Goal: Task Accomplishment & Management: Manage account settings

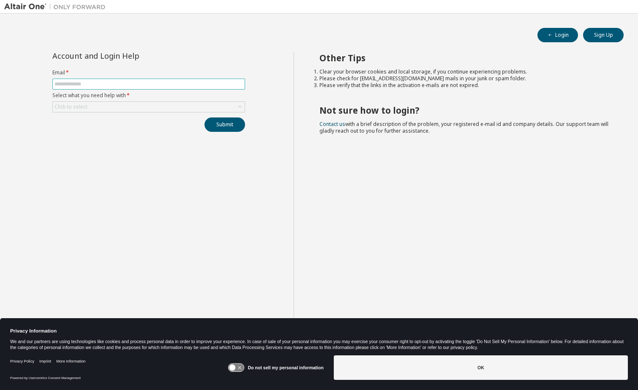
click at [85, 85] on input "text" at bounding box center [149, 84] width 188 height 7
type input "**********"
click at [156, 102] on div "Click to select" at bounding box center [149, 107] width 192 height 10
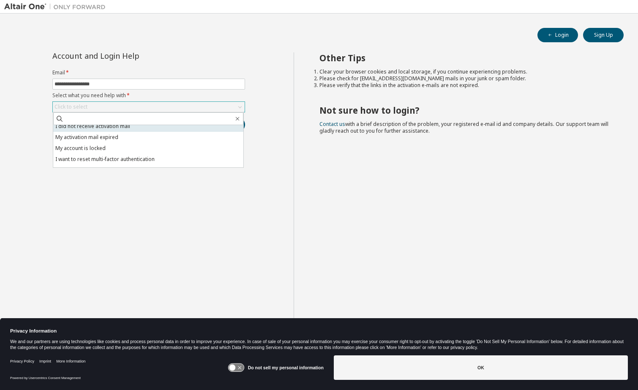
scroll to position [24, 0]
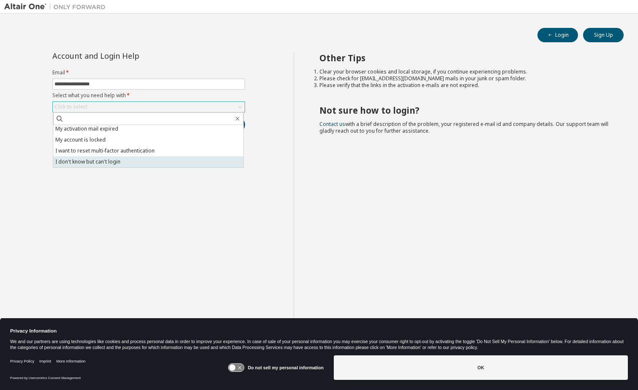
click at [117, 162] on li "I don't know but can't login" at bounding box center [148, 161] width 190 height 11
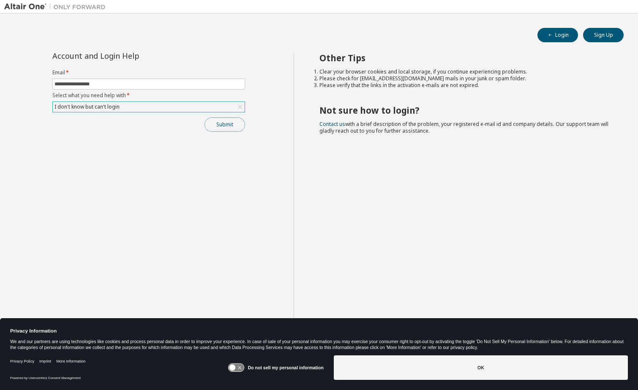
click at [228, 126] on button "Submit" at bounding box center [225, 124] width 41 height 14
click at [473, 84] on li "Please verify that the links in the activation e-mails are not expired." at bounding box center [463, 85] width 289 height 7
click at [68, 122] on div "Submit" at bounding box center [148, 124] width 193 height 14
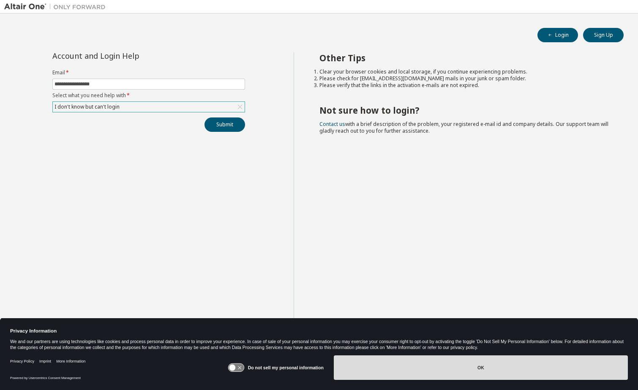
click at [478, 362] on button "OK" at bounding box center [481, 367] width 294 height 25
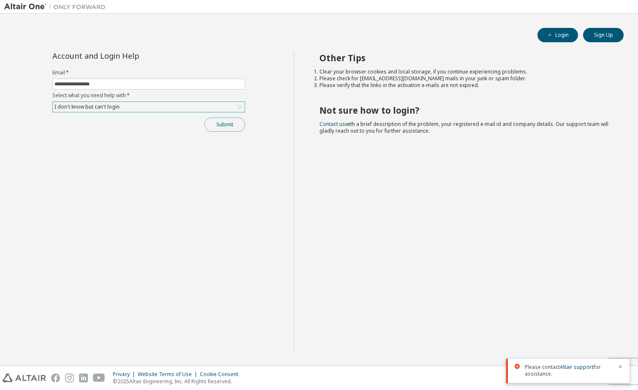
click at [221, 126] on button "Submit" at bounding box center [225, 124] width 41 height 14
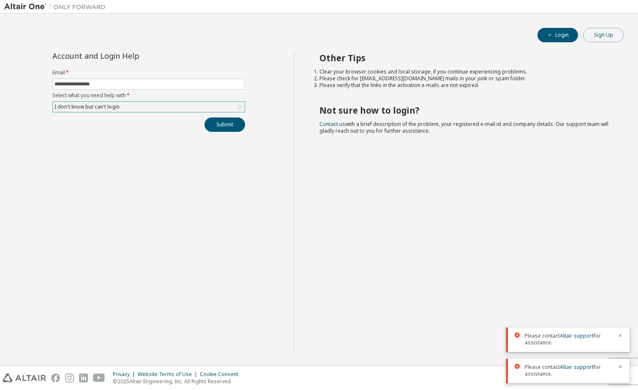
click at [606, 36] on button "Sign Up" at bounding box center [603, 35] width 41 height 14
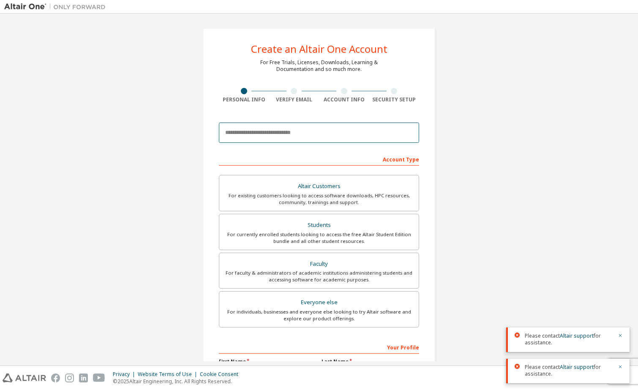
click at [303, 140] on input "email" at bounding box center [319, 133] width 200 height 20
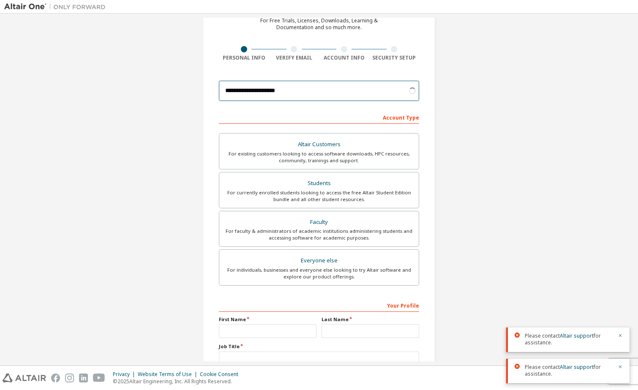
scroll to position [42, 0]
type input "**********"
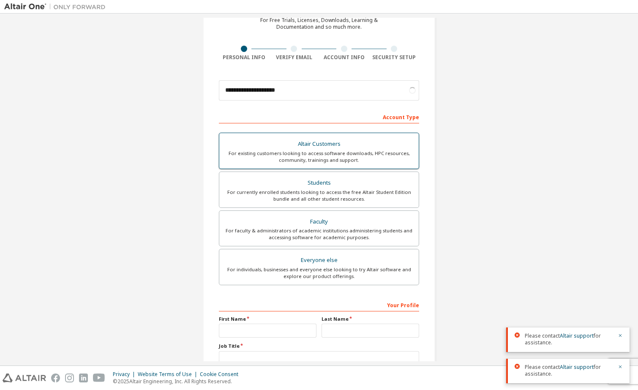
click at [309, 151] on div "For existing customers looking to access software downloads, HPC resources, com…" at bounding box center [318, 157] width 189 height 14
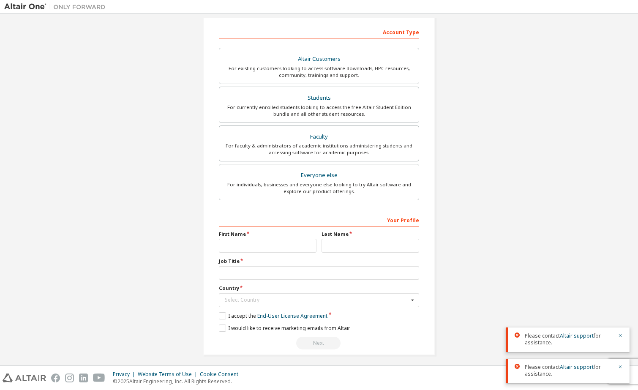
scroll to position [131, 0]
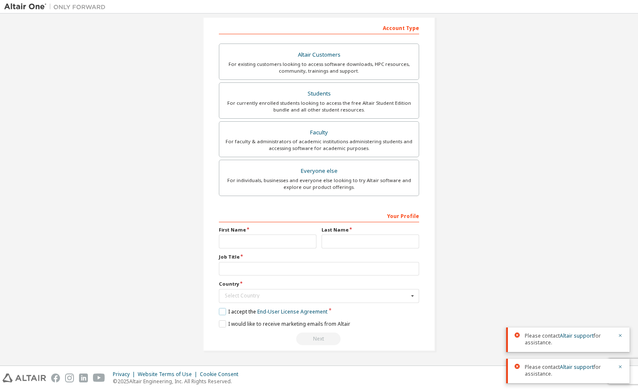
click at [246, 312] on label "I accept the End-User License Agreement" at bounding box center [273, 311] width 109 height 7
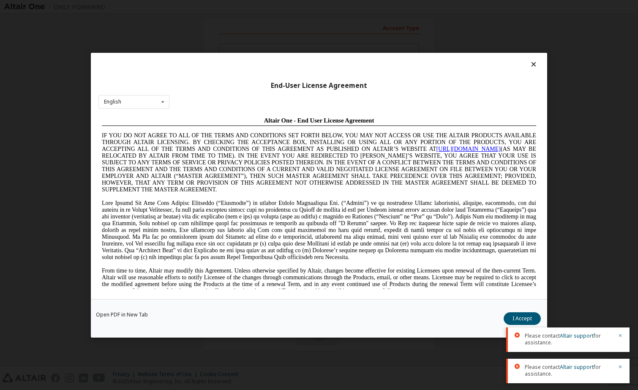
scroll to position [0, 0]
click at [509, 315] on button "I Accept" at bounding box center [522, 318] width 37 height 13
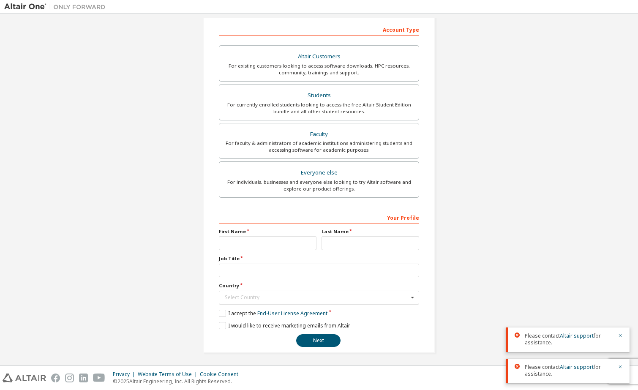
scroll to position [131, 0]
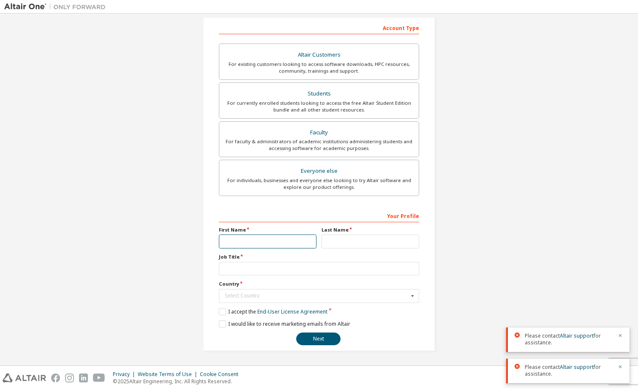
click at [285, 240] on input "text" at bounding box center [268, 242] width 98 height 14
type input "*****"
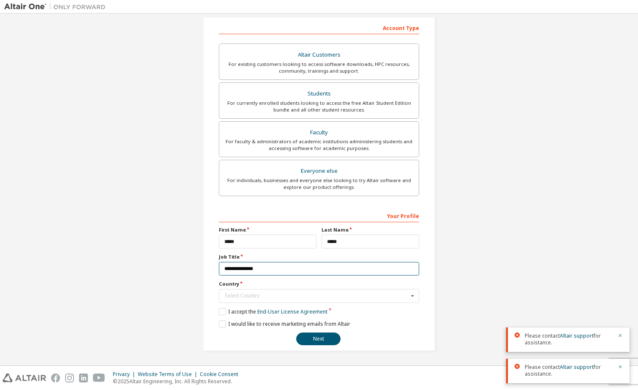
type input "**********"
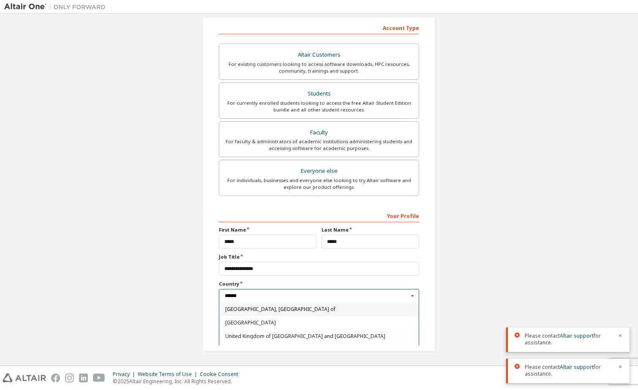
drag, startPoint x: 248, startPoint y: 294, endPoint x: 149, endPoint y: 294, distance: 99.3
click at [153, 296] on div "**********" at bounding box center [319, 123] width 630 height 475
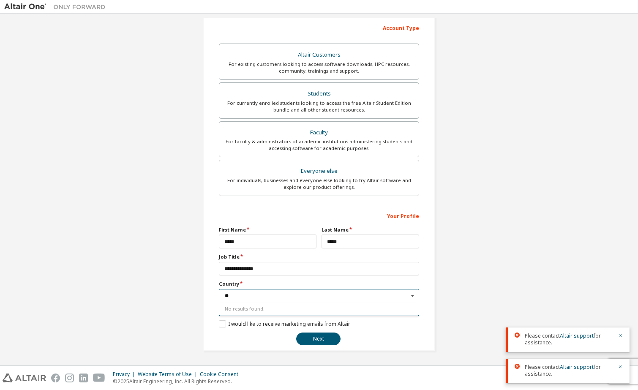
type input "*"
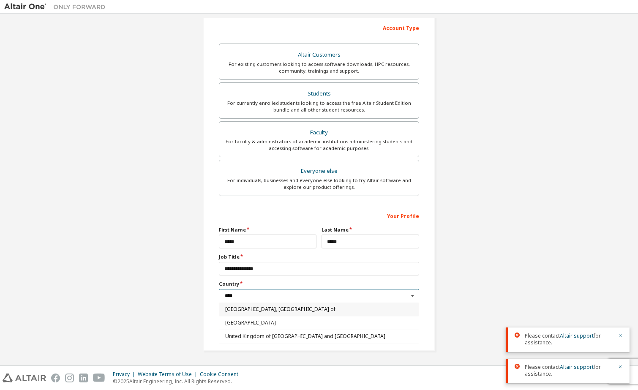
type input "****"
click at [620, 338] on icon "button" at bounding box center [620, 335] width 5 height 5
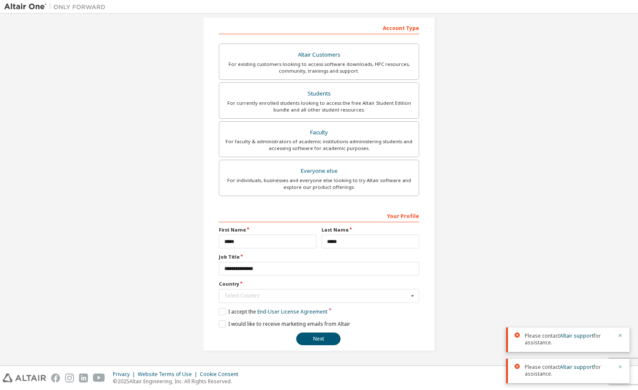
click at [619, 366] on icon "button" at bounding box center [620, 366] width 5 height 5
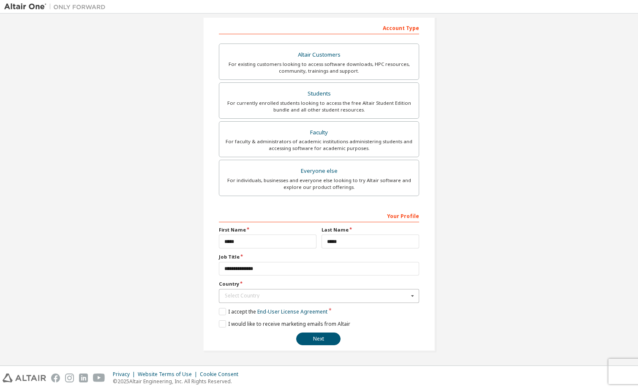
click at [322, 297] on div "Select Country" at bounding box center [317, 295] width 184 height 5
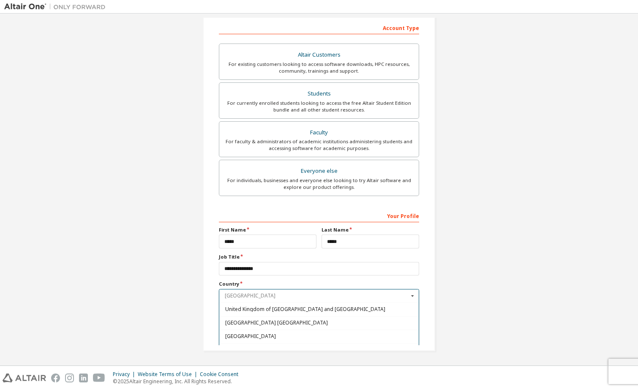
scroll to position [3009, 0]
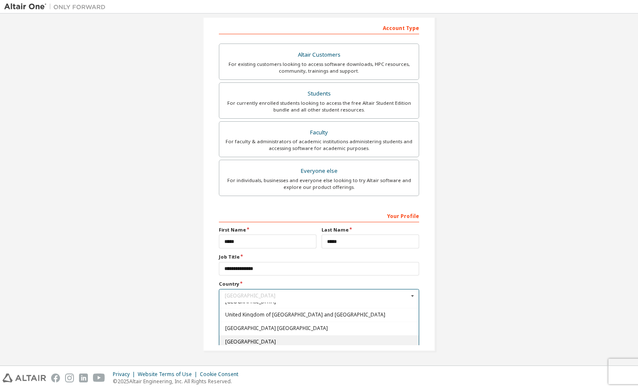
click at [270, 341] on span "[GEOGRAPHIC_DATA]" at bounding box center [319, 341] width 188 height 5
type input "***"
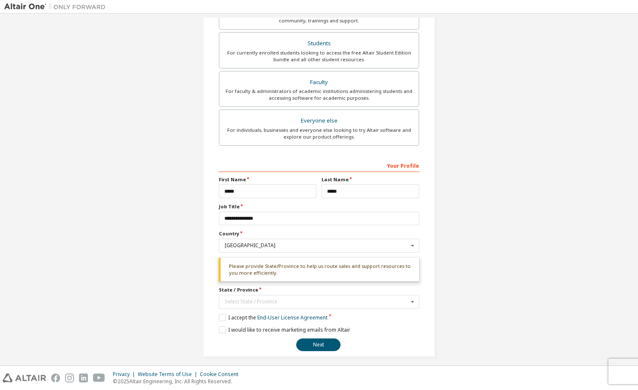
scroll to position [188, 0]
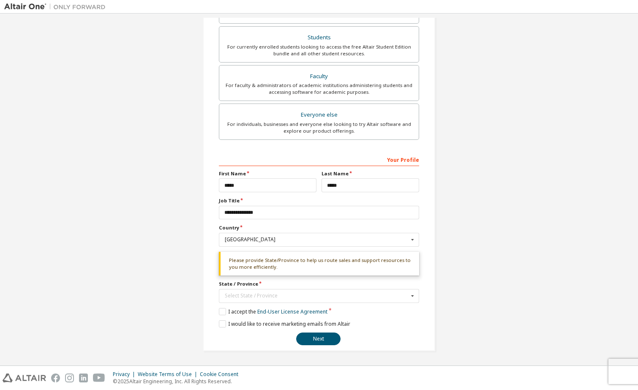
click at [487, 341] on div "**********" at bounding box center [319, 95] width 630 height 531
click at [349, 300] on input "text" at bounding box center [319, 295] width 199 height 13
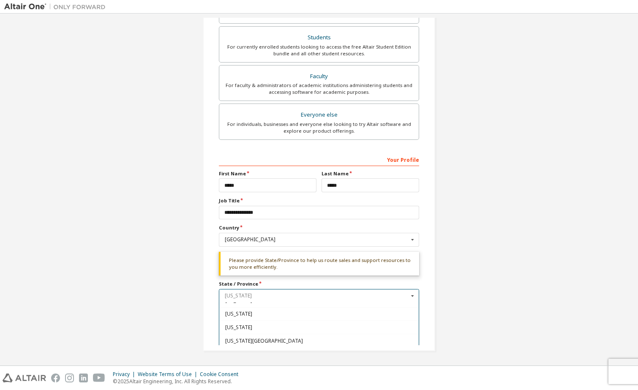
scroll to position [637, 0]
click at [226, 319] on span "Wisconsin" at bounding box center [319, 317] width 188 height 5
type input "**"
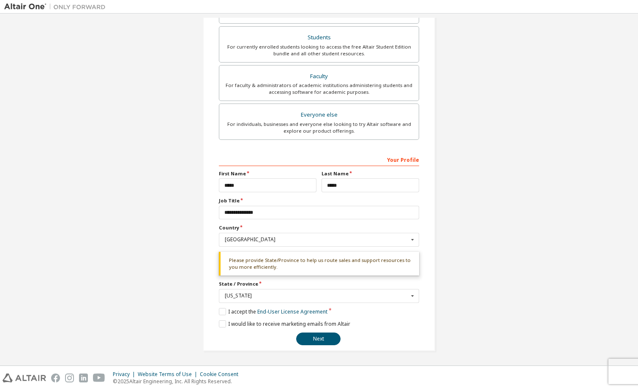
click at [458, 256] on div "**********" at bounding box center [319, 95] width 630 height 531
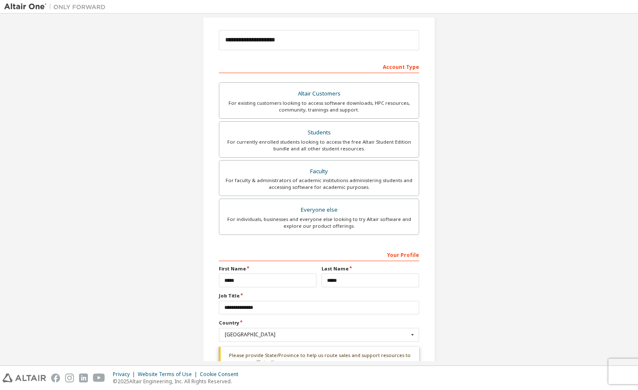
scroll to position [188, 0]
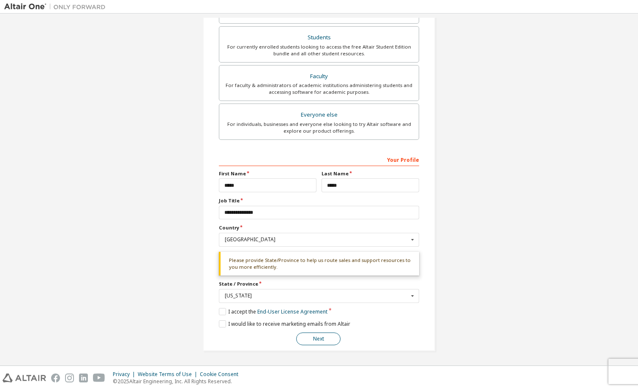
click at [323, 336] on button "Next" at bounding box center [318, 339] width 44 height 13
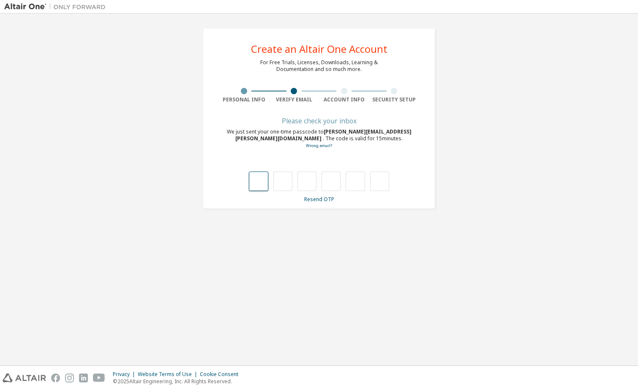
click at [262, 180] on input "text" at bounding box center [258, 181] width 19 height 19
type input "*"
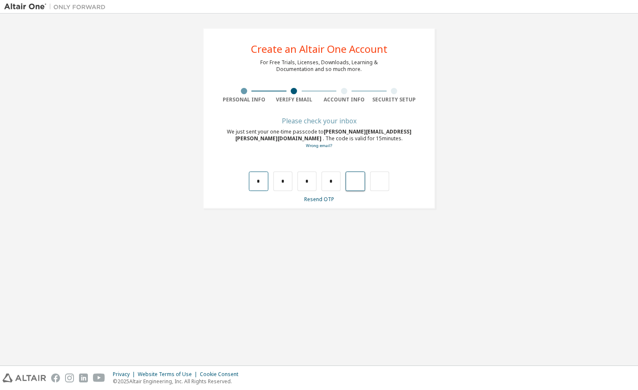
type input "*"
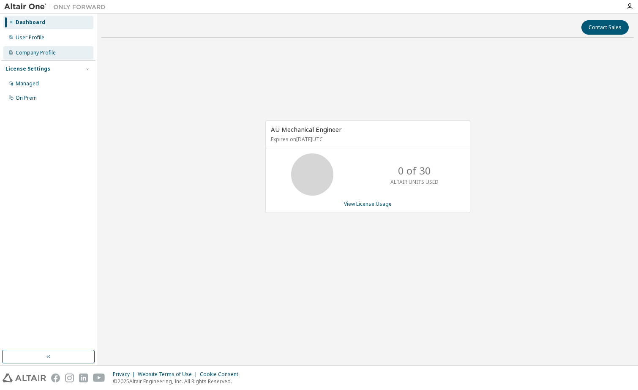
click at [38, 54] on div "Company Profile" at bounding box center [36, 52] width 40 height 7
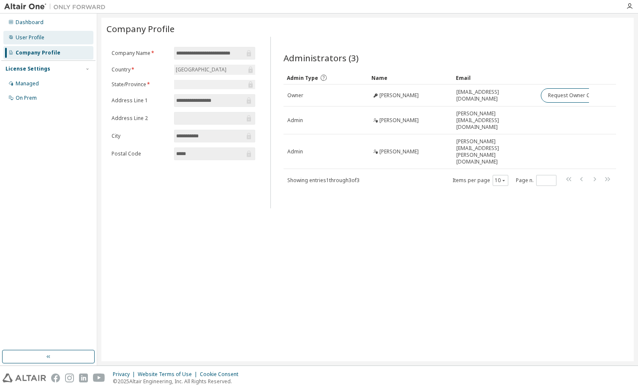
click at [32, 33] on div "User Profile" at bounding box center [48, 38] width 90 height 14
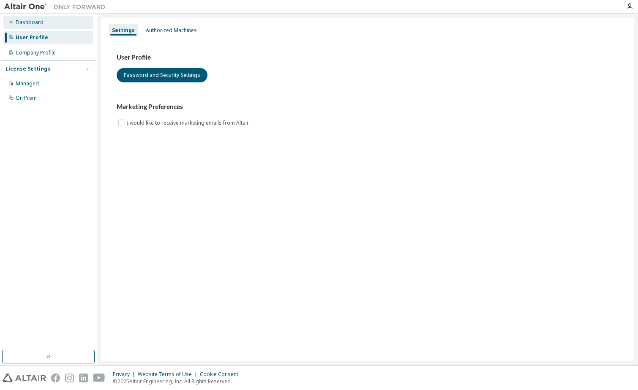
click at [31, 22] on div "Dashboard" at bounding box center [30, 22] width 28 height 7
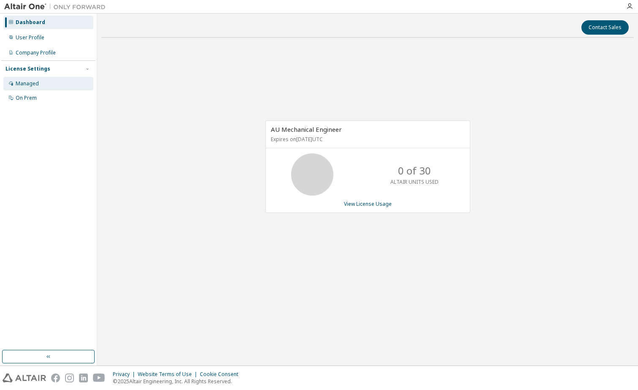
click at [30, 85] on div "Managed" at bounding box center [27, 83] width 23 height 7
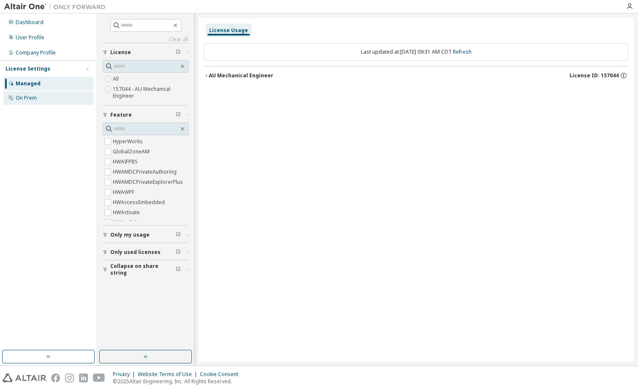
click at [30, 97] on div "On Prem" at bounding box center [26, 98] width 21 height 7
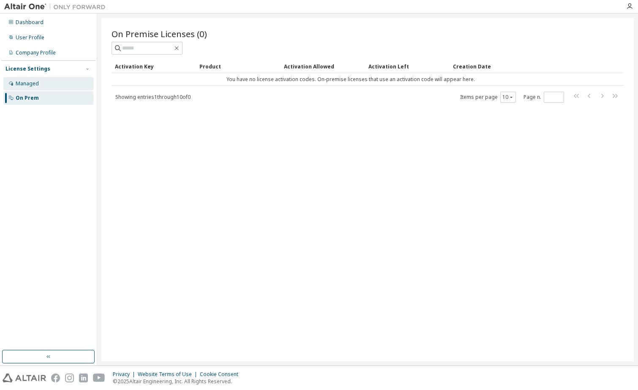
click at [33, 83] on div "Managed" at bounding box center [27, 83] width 23 height 7
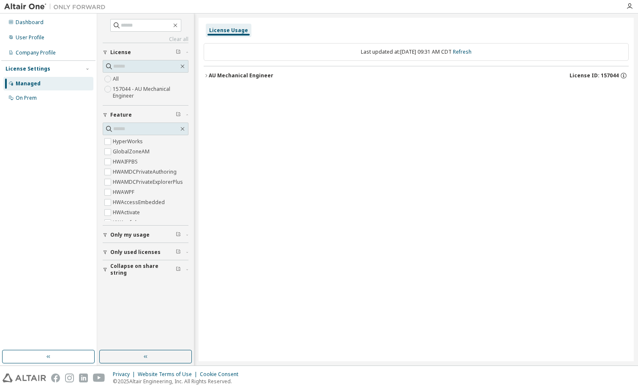
click at [122, 92] on label "157044 - AU Mechanical Engineer" at bounding box center [151, 92] width 76 height 17
click at [210, 74] on div "AU Mechanical Engineer" at bounding box center [241, 75] width 65 height 7
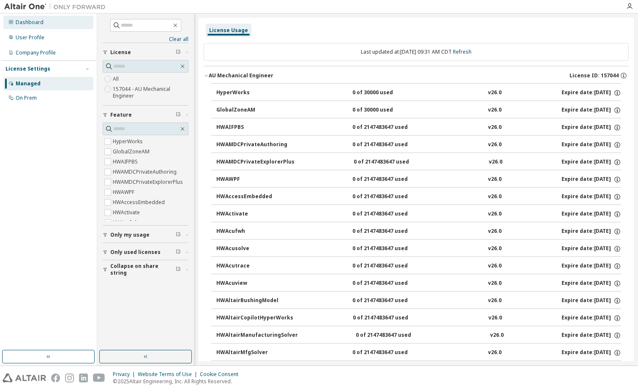
click at [19, 26] on div "Dashboard" at bounding box center [48, 23] width 90 height 14
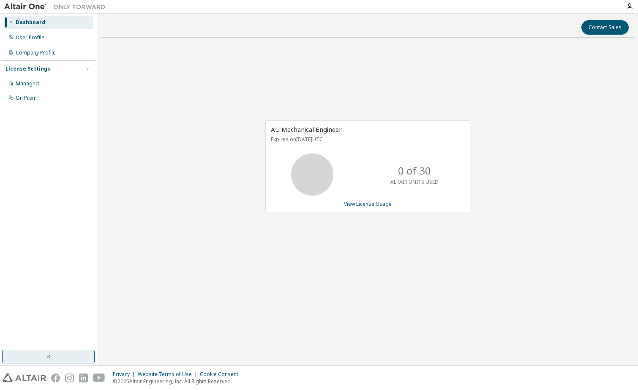
click at [45, 358] on icon "button" at bounding box center [48, 356] width 7 height 7
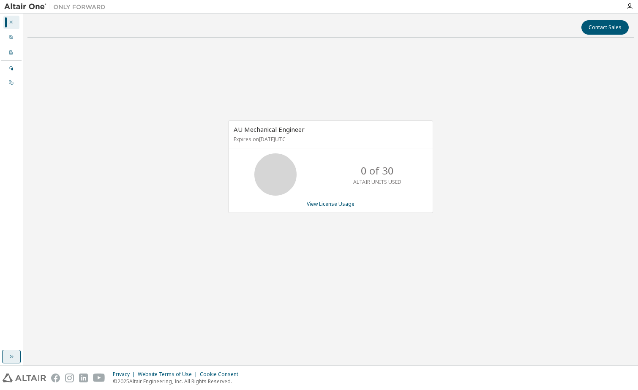
click at [30, 6] on img at bounding box center [57, 7] width 106 height 8
click at [55, 83] on div "AU Mechanical Engineer Expires on April 21, 2026 UTC 0 of 30 ALTAIR UNITS USED …" at bounding box center [330, 171] width 606 height 254
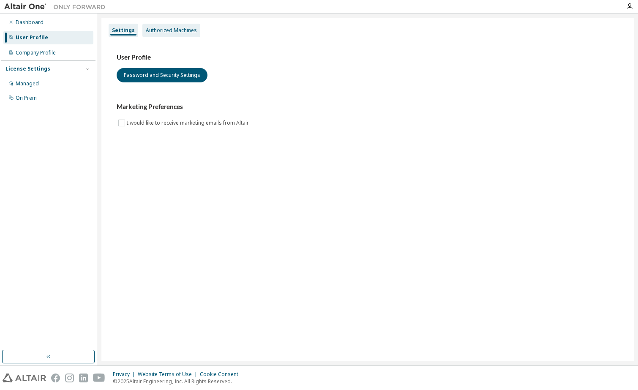
click at [165, 29] on div "Authorized Machines" at bounding box center [171, 30] width 51 height 7
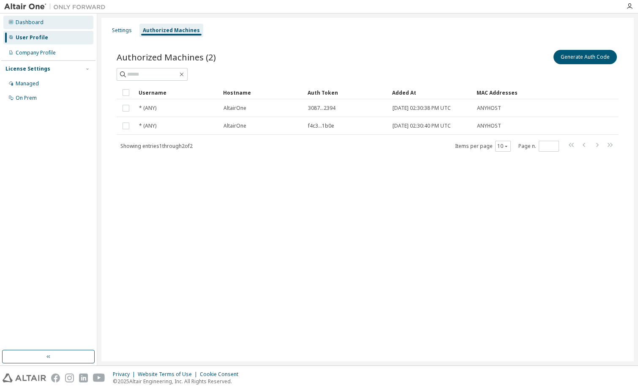
click at [22, 21] on div "Dashboard" at bounding box center [30, 22] width 28 height 7
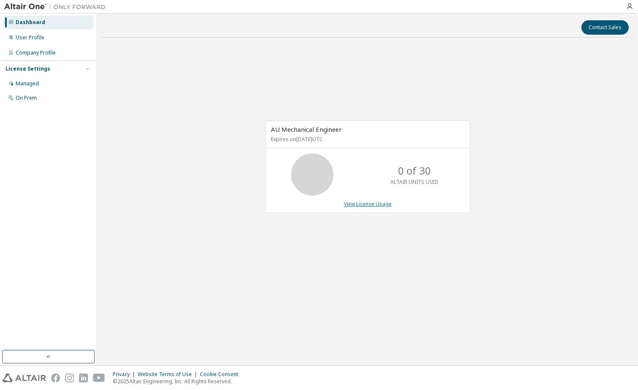
click at [363, 203] on link "View License Usage" at bounding box center [368, 203] width 48 height 7
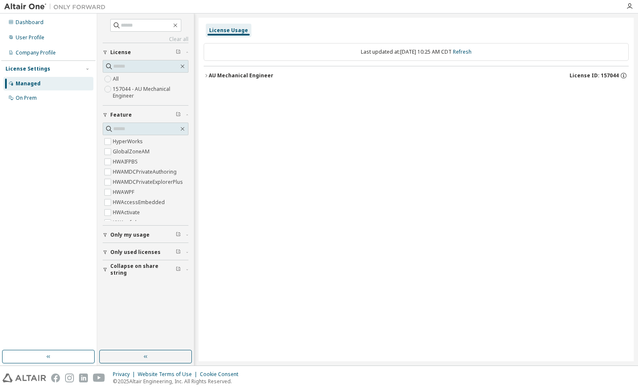
click at [206, 73] on button "AU Mechanical Engineer License ID: 157044" at bounding box center [416, 75] width 425 height 19
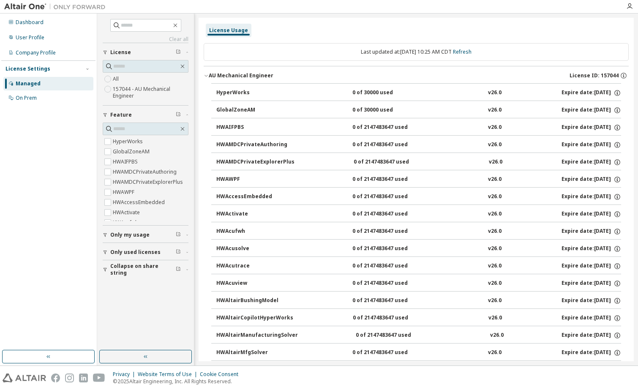
click at [396, 91] on div "0 of 30000 used" at bounding box center [390, 93] width 76 height 8
click at [614, 91] on icon "button" at bounding box center [618, 93] width 8 height 8
click at [535, 37] on div "License Usage" at bounding box center [416, 30] width 425 height 15
click at [34, 50] on div "Company Profile" at bounding box center [36, 52] width 40 height 7
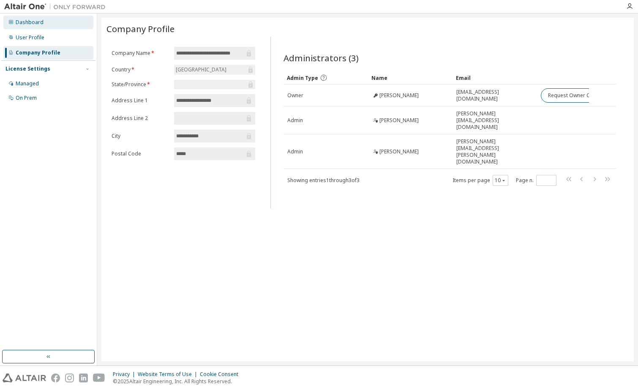
click at [26, 21] on div "Dashboard" at bounding box center [30, 22] width 28 height 7
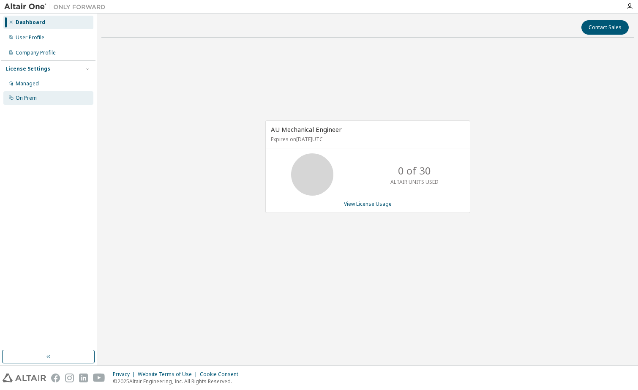
click at [26, 101] on div "On Prem" at bounding box center [26, 98] width 21 height 7
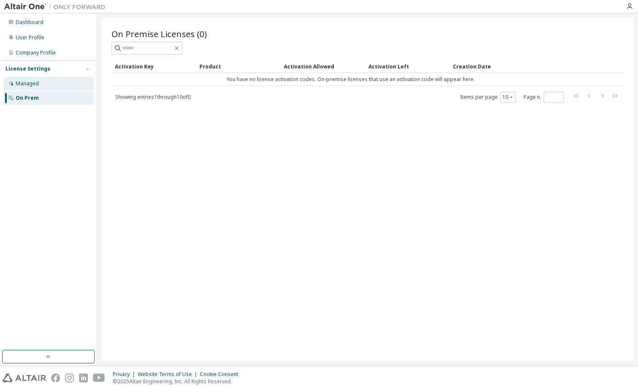
click at [27, 85] on div "Managed" at bounding box center [27, 83] width 23 height 7
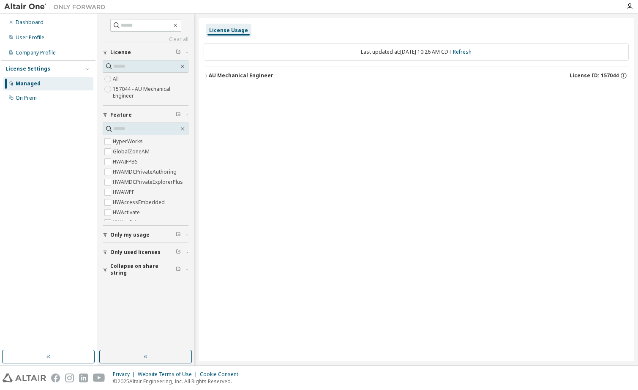
click at [152, 87] on label "157044 - AU Mechanical Engineer" at bounding box center [151, 92] width 76 height 17
click at [206, 73] on icon "button" at bounding box center [206, 75] width 5 height 5
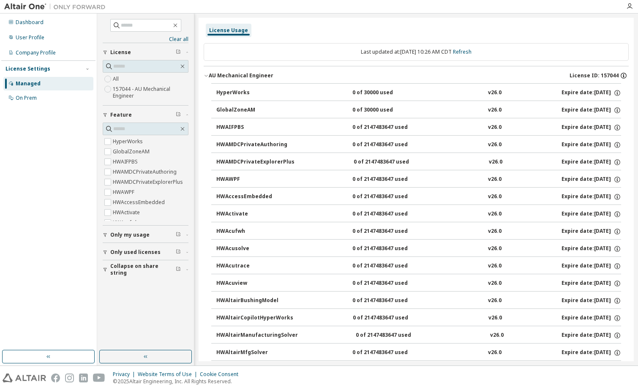
click at [620, 75] on icon "button" at bounding box center [624, 76] width 8 height 8
